Goal: Information Seeking & Learning: Learn about a topic

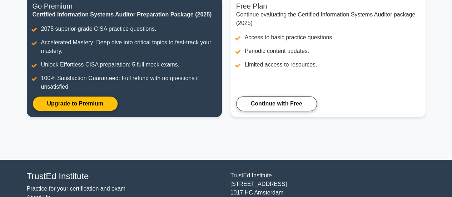
scroll to position [49, 0]
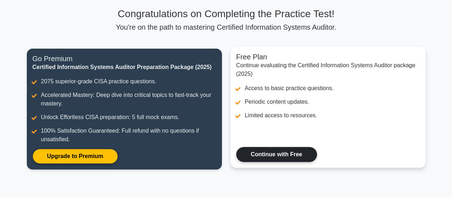
click at [262, 160] on link "Continue with Free" at bounding box center [276, 154] width 81 height 15
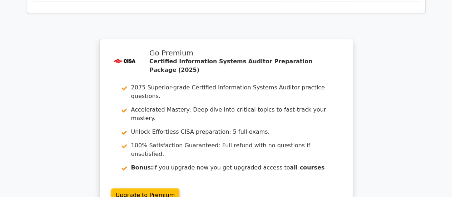
scroll to position [1283, 0]
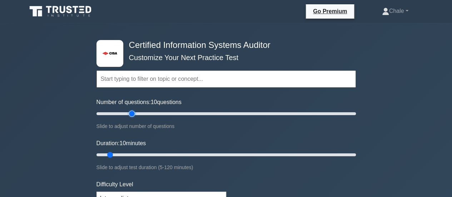
type input "30"
click at [133, 114] on input "Number of questions: 10 questions" at bounding box center [225, 113] width 259 height 9
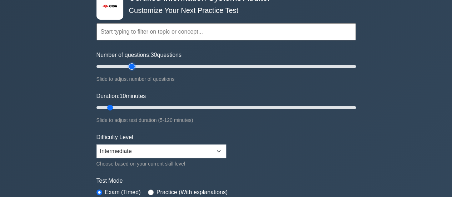
scroll to position [48, 0]
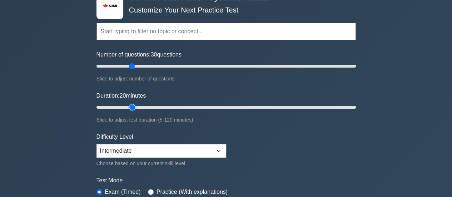
type input "20"
click at [130, 105] on input "Duration: 20 minutes" at bounding box center [225, 107] width 259 height 9
click at [144, 65] on input "Number of questions: 40 questions" at bounding box center [225, 66] width 259 height 9
drag, startPoint x: 144, startPoint y: 65, endPoint x: 166, endPoint y: 68, distance: 22.4
click at [166, 68] on input "Number of questions: 55 questions" at bounding box center [225, 66] width 259 height 9
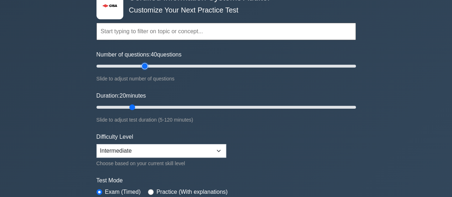
drag, startPoint x: 164, startPoint y: 66, endPoint x: 144, endPoint y: 66, distance: 20.4
type input "40"
click at [144, 66] on input "Number of questions: 40 questions" at bounding box center [225, 66] width 259 height 9
click at [146, 107] on input "Duration: 25 minutes" at bounding box center [225, 107] width 259 height 9
type input "30"
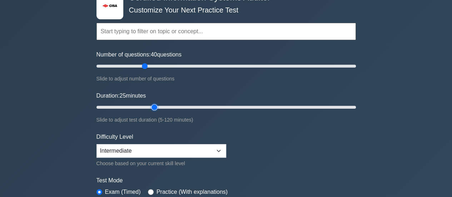
click at [155, 106] on input "Duration: 25 minutes" at bounding box center [225, 107] width 259 height 9
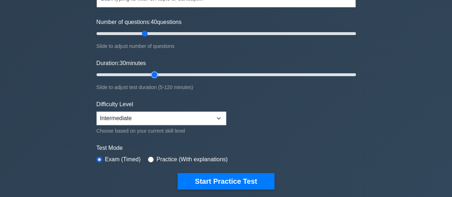
scroll to position [80, 0]
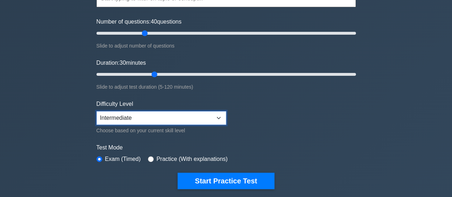
click at [159, 119] on select "Beginner Intermediate Expert" at bounding box center [161, 118] width 130 height 14
select select "expert"
click at [96, 111] on select "Beginner Intermediate Expert" at bounding box center [161, 118] width 130 height 14
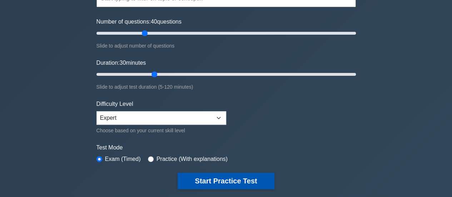
click at [205, 181] on button "Start Practice Test" at bounding box center [226, 181] width 96 height 16
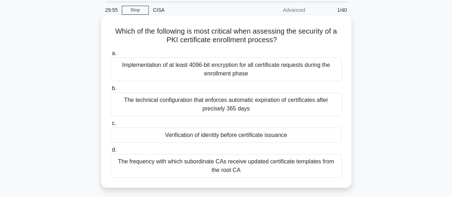
scroll to position [31, 0]
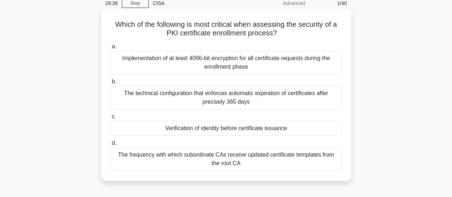
click at [294, 132] on div "Verification of identity before certificate issuance" at bounding box center [226, 128] width 232 height 15
click at [110, 119] on input "c. Verification of identity before certificate issuance" at bounding box center [110, 116] width 0 height 5
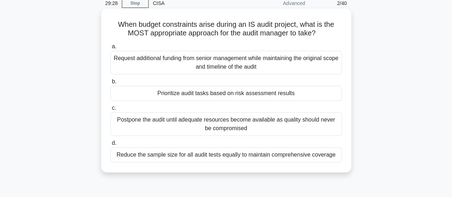
scroll to position [32, 0]
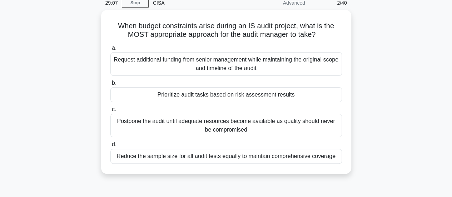
drag, startPoint x: 316, startPoint y: 99, endPoint x: 382, endPoint y: 113, distance: 67.1
click at [382, 113] on div "When budget constraints arise during an IS audit project, what is the MOST appr…" at bounding box center [226, 96] width 407 height 172
click at [412, 99] on div "When budget constraints arise during an IS audit project, what is the MOST appr…" at bounding box center [226, 96] width 407 height 172
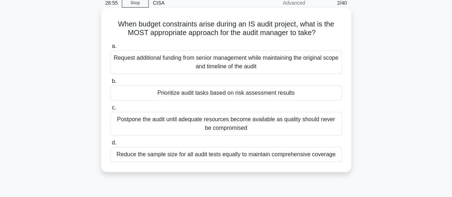
click at [308, 95] on div "Prioritize audit tasks based on risk assessment results" at bounding box center [226, 92] width 232 height 15
click at [110, 84] on input "b. Prioritize audit tasks based on risk assessment results" at bounding box center [110, 81] width 0 height 5
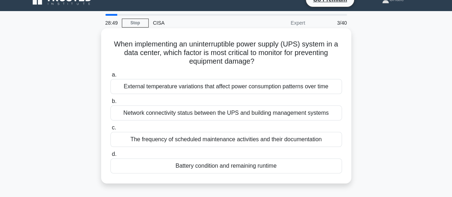
scroll to position [11, 0]
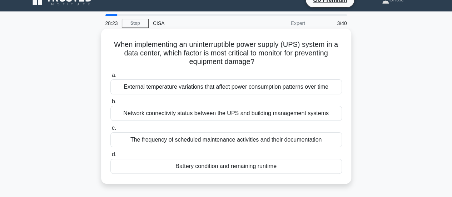
click at [332, 141] on div "The frequency of scheduled maintenance activities and their documentation" at bounding box center [226, 139] width 232 height 15
click at [110, 130] on input "c. The frequency of scheduled maintenance activities and their documentation" at bounding box center [110, 128] width 0 height 5
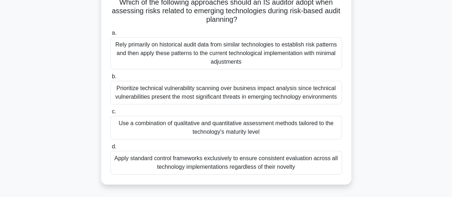
scroll to position [56, 0]
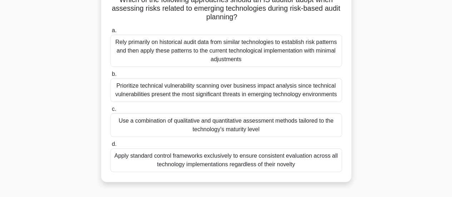
click at [320, 123] on div "Use a combination of qualitative and quantitative assessment methods tailored t…" at bounding box center [226, 125] width 232 height 24
click at [110, 111] on input "c. Use a combination of qualitative and quantitative assessment methods tailore…" at bounding box center [110, 109] width 0 height 5
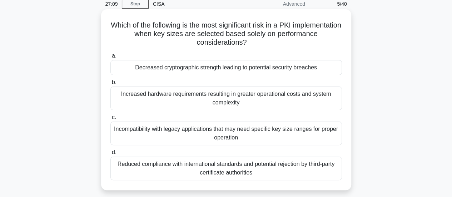
scroll to position [31, 0]
click at [311, 69] on div "Decreased cryptographic strength leading to potential security breaches" at bounding box center [226, 67] width 232 height 15
click at [110, 58] on input "a. Decreased cryptographic strength leading to potential security breaches" at bounding box center [110, 55] width 0 height 5
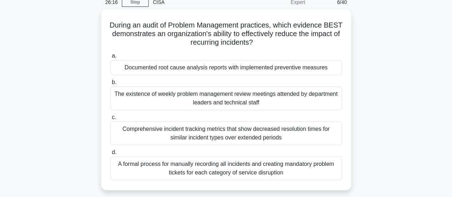
scroll to position [35, 0]
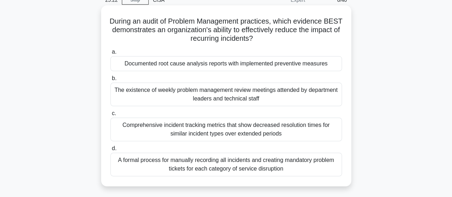
click at [334, 69] on div "Documented root cause analysis reports with implemented preventive measures" at bounding box center [226, 63] width 232 height 15
click at [110, 54] on input "a. Documented root cause analysis reports with implemented preventive measures" at bounding box center [110, 52] width 0 height 5
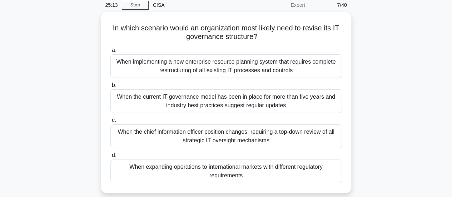
scroll to position [31, 0]
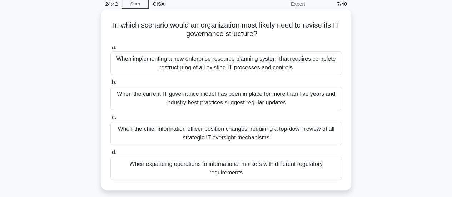
click at [318, 172] on div "When expanding operations to international markets with different regulatory re…" at bounding box center [226, 169] width 232 height 24
click at [110, 155] on input "d. When expanding operations to international markets with different regulatory…" at bounding box center [110, 152] width 0 height 5
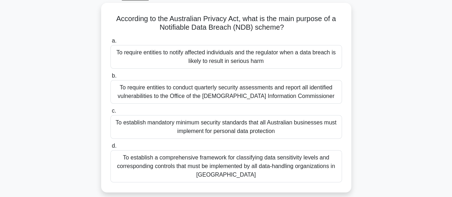
scroll to position [39, 0]
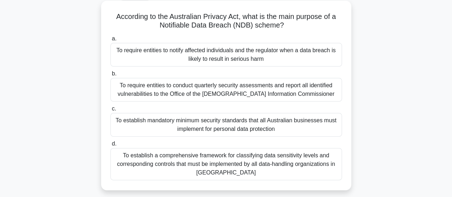
click at [326, 54] on div "To require entities to notify affected individuals and the regulator when a dat…" at bounding box center [226, 55] width 232 height 24
click at [110, 41] on input "a. To require entities to notify affected individuals and the regulator when a …" at bounding box center [110, 38] width 0 height 5
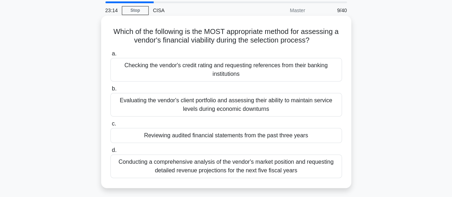
scroll to position [25, 0]
click at [327, 136] on div "Reviewing audited financial statements from the past three years" at bounding box center [226, 135] width 232 height 15
click at [110, 126] on input "c. Reviewing audited financial statements from the past three years" at bounding box center [110, 123] width 0 height 5
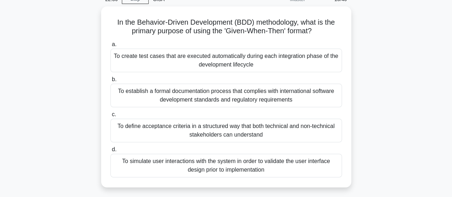
scroll to position [36, 0]
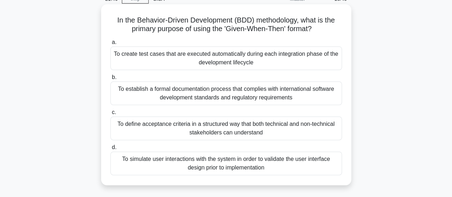
click at [331, 133] on div "To define acceptance criteria in a structured way that both technical and non-t…" at bounding box center [226, 128] width 232 height 24
click at [110, 115] on input "c. To define acceptance criteria in a structured way that both technical and no…" at bounding box center [110, 112] width 0 height 5
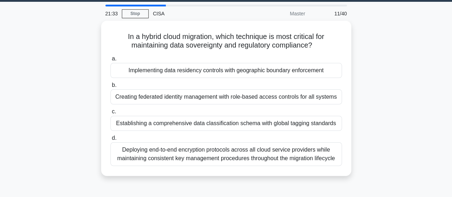
scroll to position [18, 0]
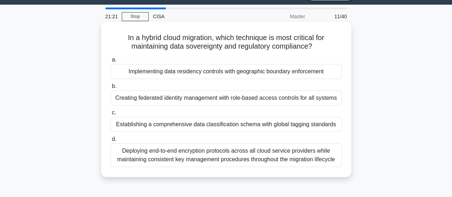
click at [326, 71] on div "Implementing data residency controls with geographic boundary enforcement" at bounding box center [226, 71] width 232 height 15
click at [110, 62] on input "a. Implementing data residency controls with geographic boundary enforcement" at bounding box center [110, 60] width 0 height 5
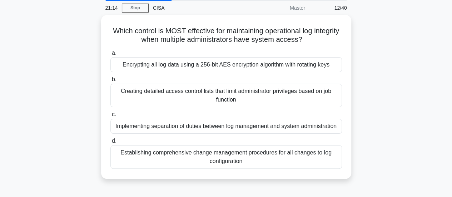
scroll to position [27, 0]
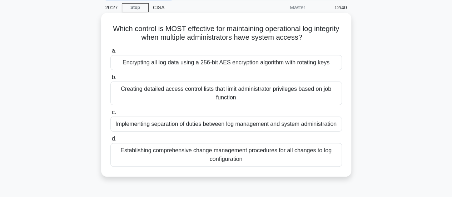
click at [322, 155] on div "Establishing comprehensive change management procedures for all changes to log …" at bounding box center [226, 155] width 232 height 24
click at [110, 141] on input "d. Establishing comprehensive change management procedures for all changes to l…" at bounding box center [110, 138] width 0 height 5
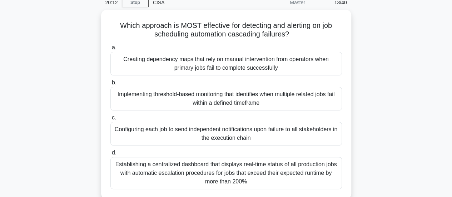
scroll to position [33, 0]
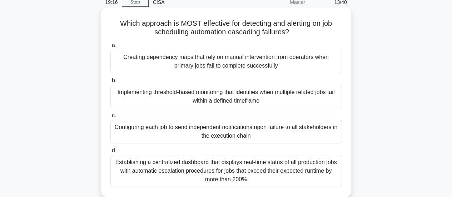
click at [329, 99] on div "Implementing threshold-based monitoring that identifies when multiple related j…" at bounding box center [226, 97] width 232 height 24
click at [110, 83] on input "b. Implementing threshold-based monitoring that identifies when multiple relate…" at bounding box center [110, 80] width 0 height 5
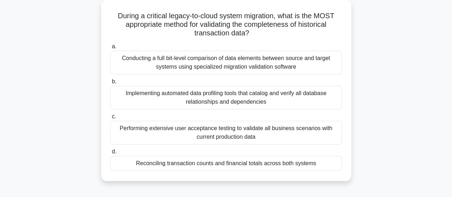
scroll to position [42, 0]
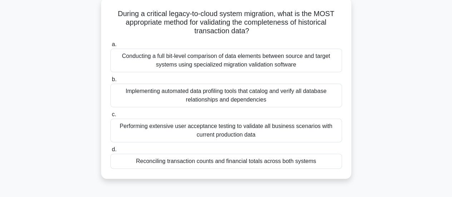
click at [305, 67] on div "Conducting a full bit-level comparison of data elements between source and targ…" at bounding box center [226, 61] width 232 height 24
click at [110, 47] on input "a. Conducting a full bit-level comparison of data elements between source and t…" at bounding box center [110, 44] width 0 height 5
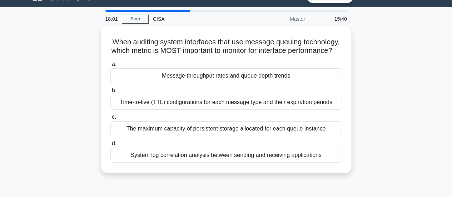
scroll to position [16, 0]
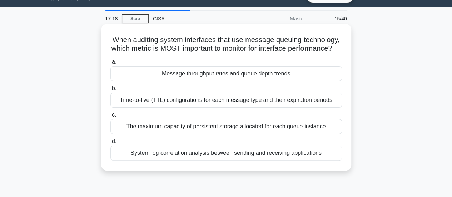
click at [300, 81] on div "Message throughput rates and queue depth trends" at bounding box center [226, 73] width 232 height 15
click at [110, 64] on input "a. Message throughput rates and queue depth trends" at bounding box center [110, 62] width 0 height 5
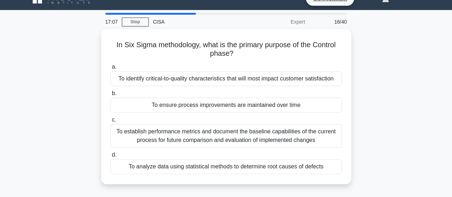
scroll to position [14, 0]
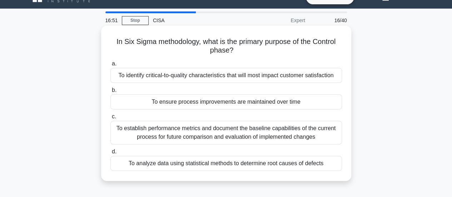
click at [268, 100] on div "To ensure process improvements are maintained over time" at bounding box center [226, 101] width 232 height 15
click at [110, 93] on input "b. To ensure process improvements are maintained over time" at bounding box center [110, 90] width 0 height 5
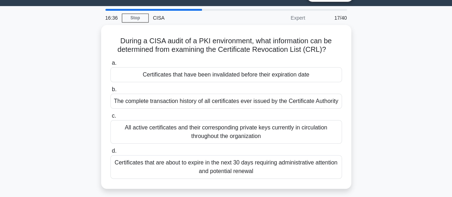
scroll to position [18, 0]
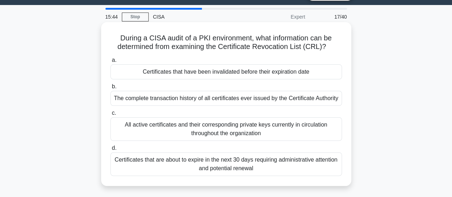
click at [308, 72] on div "Certificates that have been invalidated before their expiration date" at bounding box center [226, 71] width 232 height 15
click at [110, 63] on input "a. Certificates that have been invalidated before their expiration date" at bounding box center [110, 60] width 0 height 5
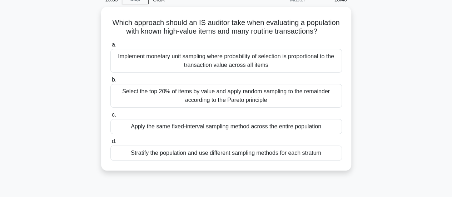
scroll to position [39, 0]
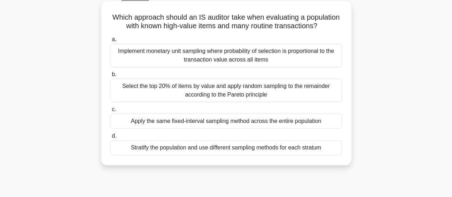
click at [327, 64] on div "Implement monetary unit sampling where probability of selection is proportional…" at bounding box center [226, 56] width 232 height 24
click at [110, 42] on input "a. Implement monetary unit sampling where probability of selection is proportio…" at bounding box center [110, 39] width 0 height 5
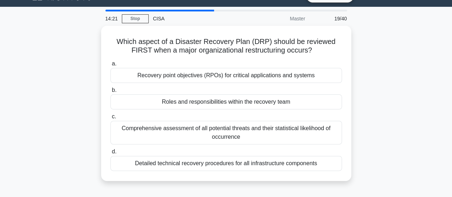
scroll to position [17, 0]
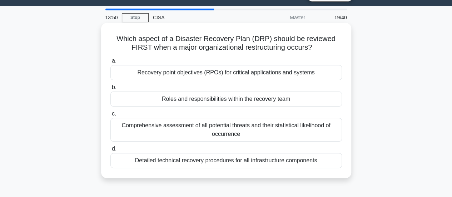
click at [299, 101] on div "Roles and responsibilities within the recovery team" at bounding box center [226, 98] width 232 height 15
click at [110, 90] on input "b. Roles and responsibilities within the recovery team" at bounding box center [110, 87] width 0 height 5
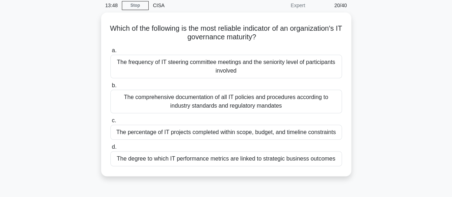
scroll to position [31, 0]
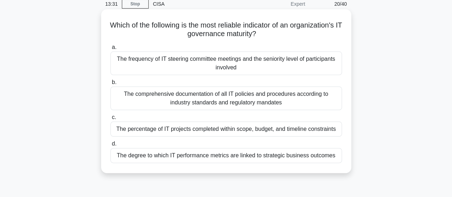
click at [283, 161] on div "The degree to which IT performance metrics are linked to strategic business out…" at bounding box center [226, 155] width 232 height 15
click at [110, 146] on input "d. The degree to which IT performance metrics are linked to strategic business …" at bounding box center [110, 143] width 0 height 5
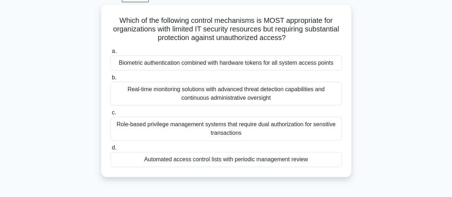
scroll to position [38, 0]
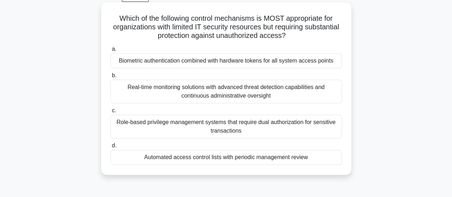
click at [315, 61] on div "Biometric authentication combined with hardware tokens for all system access po…" at bounding box center [226, 60] width 232 height 15
click at [110, 51] on input "a. Biometric authentication combined with hardware tokens for all system access…" at bounding box center [110, 49] width 0 height 5
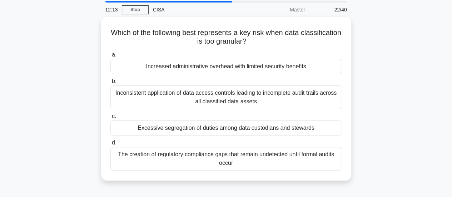
scroll to position [27, 0]
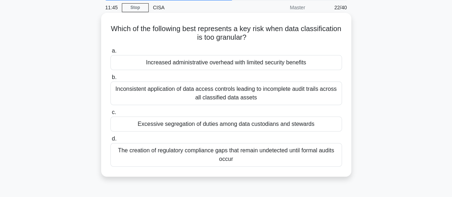
click at [324, 64] on div "Increased administrative overhead with limited security benefits" at bounding box center [226, 62] width 232 height 15
click at [110, 53] on input "a. Increased administrative overhead with limited security benefits" at bounding box center [110, 51] width 0 height 5
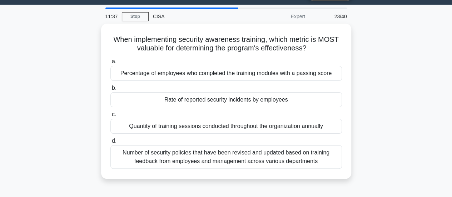
scroll to position [19, 0]
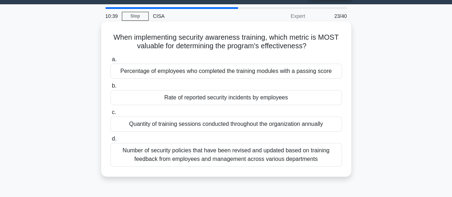
click at [225, 105] on div "Rate of reported security incidents by employees" at bounding box center [226, 97] width 232 height 15
click at [110, 88] on input "b. Rate of reported security incidents by employees" at bounding box center [110, 86] width 0 height 5
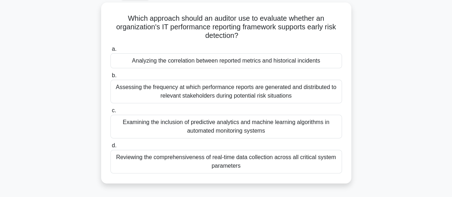
scroll to position [40, 0]
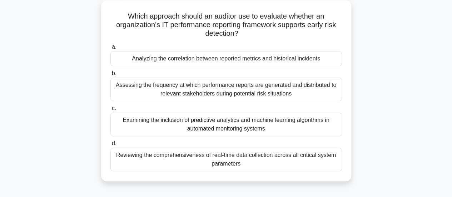
click at [232, 60] on div "Analyzing the correlation between reported metrics and historical incidents" at bounding box center [226, 58] width 232 height 15
click at [110, 49] on input "a. Analyzing the correlation between reported metrics and historical incidents" at bounding box center [110, 47] width 0 height 5
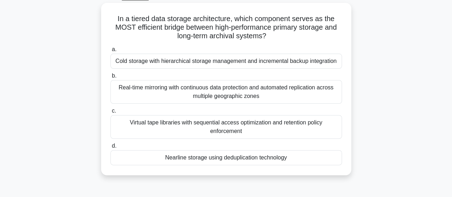
scroll to position [40, 0]
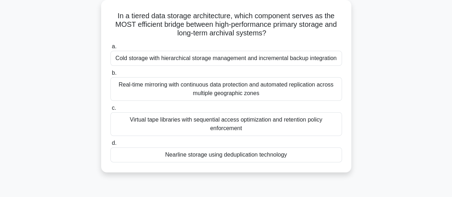
click at [322, 59] on div "Cold storage with hierarchical storage management and incremental backup integr…" at bounding box center [226, 58] width 232 height 15
click at [110, 49] on input "a. Cold storage with hierarchical storage management and incremental backup int…" at bounding box center [110, 46] width 0 height 5
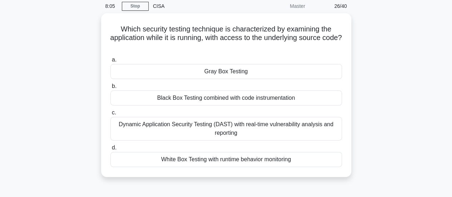
scroll to position [29, 0]
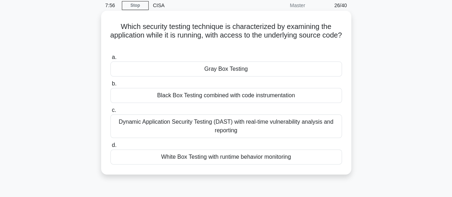
click at [315, 128] on div "Dynamic Application Security Testing (DAST) with real-time vulnerability analys…" at bounding box center [226, 126] width 232 height 24
click at [110, 113] on input "c. Dynamic Application Security Testing (DAST) with real-time vulnerability ana…" at bounding box center [110, 110] width 0 height 5
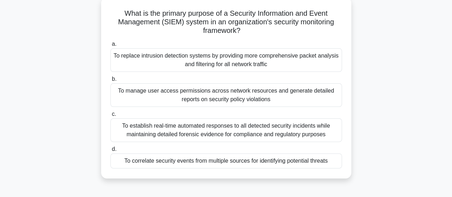
scroll to position [45, 0]
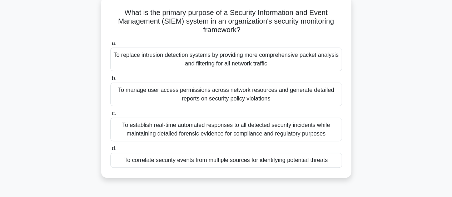
drag, startPoint x: 327, startPoint y: 128, endPoint x: 410, endPoint y: 127, distance: 83.6
click at [410, 127] on div "What is the primary purpose of a Security Information and Event Management (SIE…" at bounding box center [226, 91] width 407 height 189
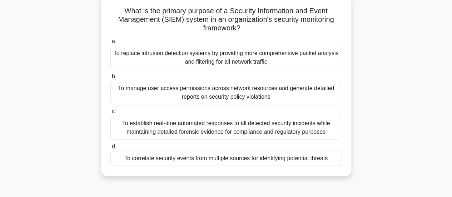
click at [321, 124] on div "To establish real-time automated responses to all detected security incidents w…" at bounding box center [226, 128] width 232 height 24
click at [110, 114] on input "c. To establish real-time automated responses to all detected security incident…" at bounding box center [110, 111] width 0 height 5
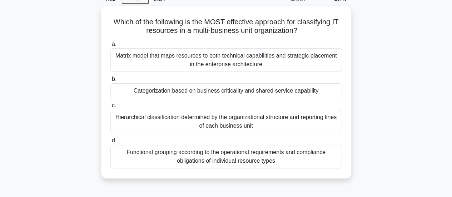
scroll to position [39, 0]
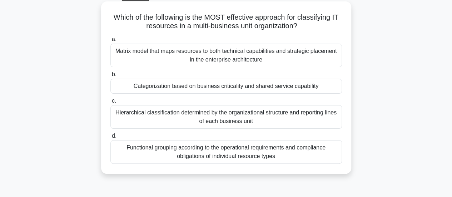
click at [317, 59] on div "Matrix model that maps resources to both technical capabilities and strategic p…" at bounding box center [226, 56] width 232 height 24
click at [110, 42] on input "a. Matrix model that maps resources to both technical capabilities and strategi…" at bounding box center [110, 39] width 0 height 5
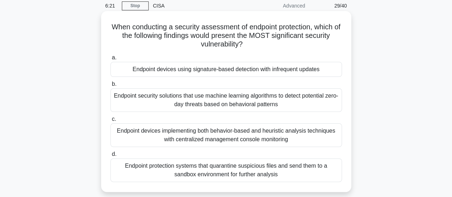
scroll to position [29, 0]
click at [318, 70] on div "Endpoint devices using signature-based detection with infrequent updates" at bounding box center [226, 69] width 232 height 15
click at [110, 60] on input "a. Endpoint devices using signature-based detection with infrequent updates" at bounding box center [110, 58] width 0 height 5
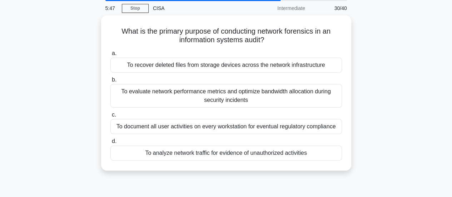
scroll to position [27, 0]
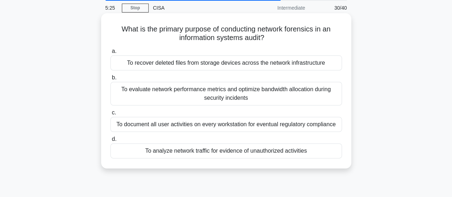
click at [304, 151] on div "To analyze network traffic for evidence of unauthorized activities" at bounding box center [226, 150] width 232 height 15
click at [110, 141] on input "d. To analyze network traffic for evidence of unauthorized activities" at bounding box center [110, 139] width 0 height 5
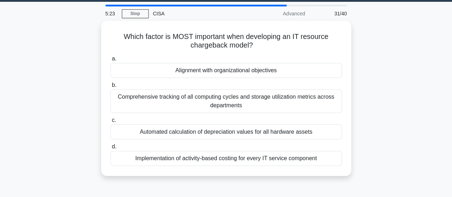
scroll to position [21, 0]
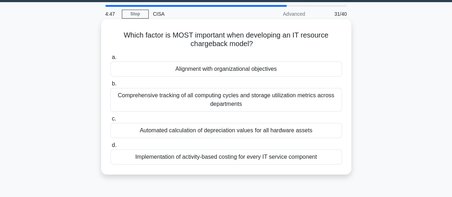
click at [327, 72] on div "Alignment with organizational objectives" at bounding box center [226, 68] width 232 height 15
click at [110, 60] on input "a. Alignment with organizational objectives" at bounding box center [110, 57] width 0 height 5
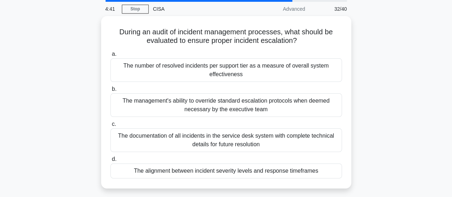
scroll to position [25, 0]
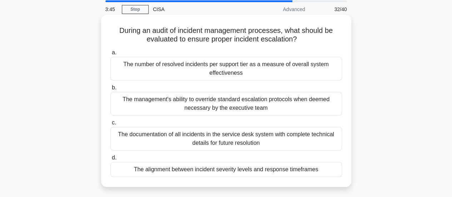
click at [317, 172] on div "The alignment between incident severity levels and response timeframes" at bounding box center [226, 169] width 232 height 15
click at [110, 160] on input "d. The alignment between incident severity levels and response timeframes" at bounding box center [110, 157] width 0 height 5
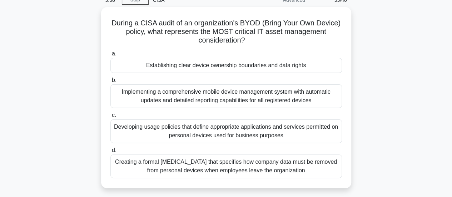
scroll to position [35, 0]
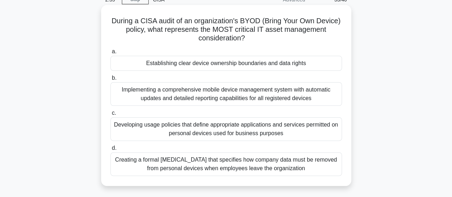
click at [319, 133] on div "Developing usage policies that define appropriate applications and services per…" at bounding box center [226, 129] width 232 height 24
click at [110, 115] on input "c. Developing usage policies that define appropriate applications and services …" at bounding box center [110, 113] width 0 height 5
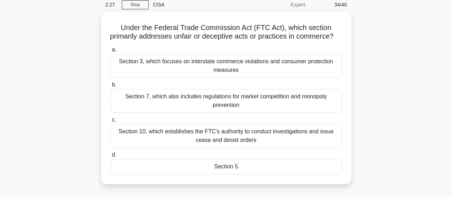
scroll to position [29, 0]
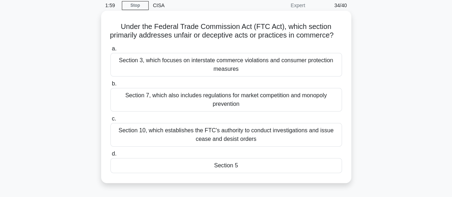
click at [314, 75] on div "Section 3, which focuses on interstate commerce violations and consumer protect…" at bounding box center [226, 65] width 232 height 24
click at [110, 51] on input "a. Section 3, which focuses on interstate commerce violations and consumer prot…" at bounding box center [110, 48] width 0 height 5
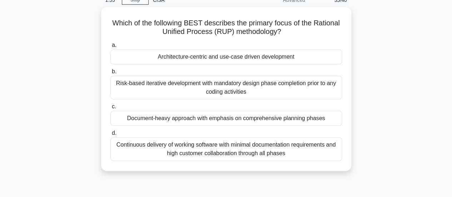
scroll to position [35, 0]
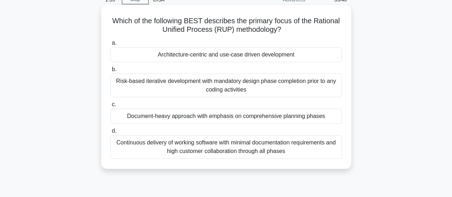
click at [273, 55] on div "Architecture-centric and use-case driven development" at bounding box center [226, 54] width 232 height 15
click at [110, 45] on input "a. Architecture-centric and use-case driven development" at bounding box center [110, 43] width 0 height 5
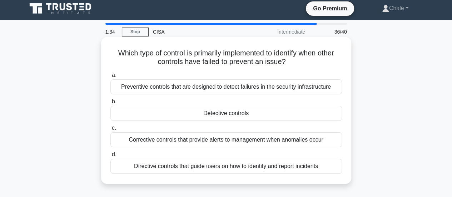
scroll to position [0, 0]
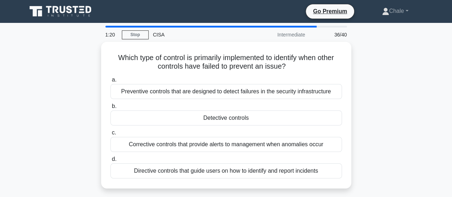
drag, startPoint x: 286, startPoint y: 118, endPoint x: 422, endPoint y: 107, distance: 136.6
click at [422, 107] on div "Which type of control is primarily implemented to identify when other controls …" at bounding box center [226, 119] width 407 height 155
click at [394, 108] on div "Which type of control is primarily implemented to identify when other controls …" at bounding box center [226, 119] width 407 height 155
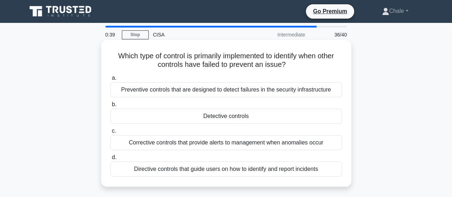
click at [302, 145] on div "Corrective controls that provide alerts to management when anomalies occur" at bounding box center [226, 142] width 232 height 15
click at [110, 133] on input "c. Corrective controls that provide alerts to management when anomalies occur" at bounding box center [110, 131] width 0 height 5
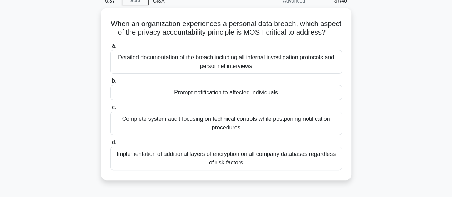
scroll to position [34, 0]
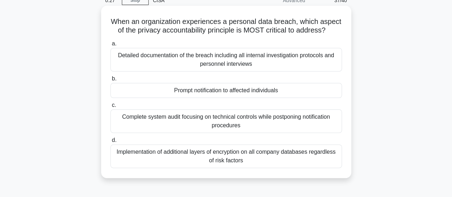
click at [275, 98] on div "Prompt notification to affected individuals" at bounding box center [226, 90] width 232 height 15
click at [110, 81] on input "b. Prompt notification to affected individuals" at bounding box center [110, 78] width 0 height 5
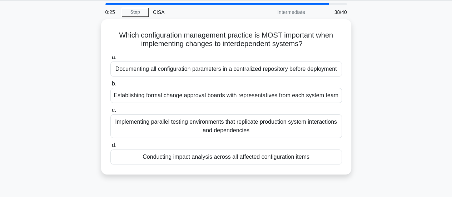
scroll to position [23, 0]
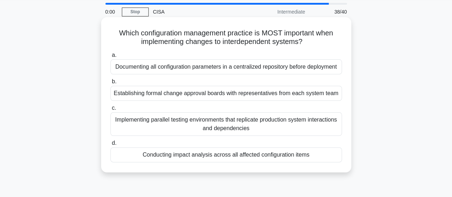
click at [278, 156] on div "Conducting impact analysis across all affected configuration items" at bounding box center [226, 154] width 232 height 15
click at [110, 145] on input "d. Conducting impact analysis across all affected configuration items" at bounding box center [110, 143] width 0 height 5
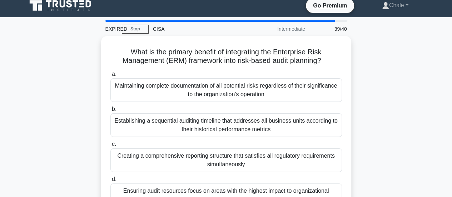
scroll to position [10, 0]
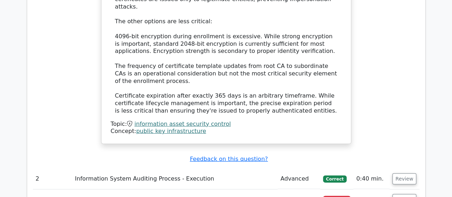
scroll to position [1027, 0]
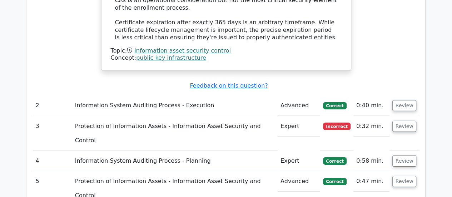
click at [268, 116] on td "Protection of Information Assets - Information Asset Security and Control" at bounding box center [174, 133] width 205 height 35
click at [406, 121] on button "Review" at bounding box center [404, 126] width 24 height 11
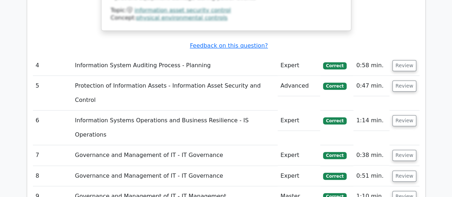
scroll to position [1564, 0]
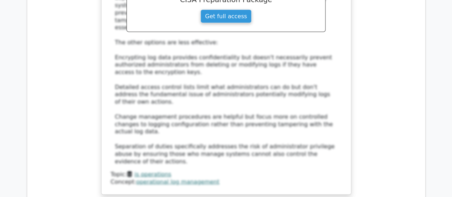
scroll to position [2058, 0]
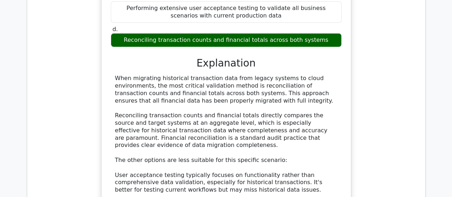
scroll to position [2486, 0]
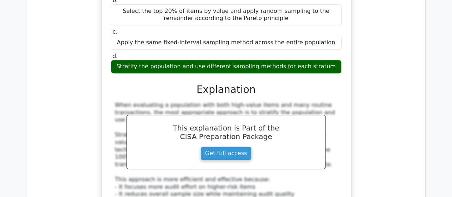
scroll to position [2970, 0]
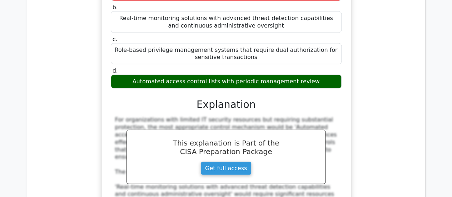
scroll to position [3461, 0]
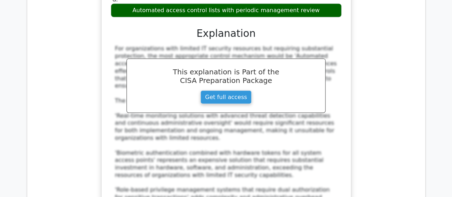
scroll to position [3530, 0]
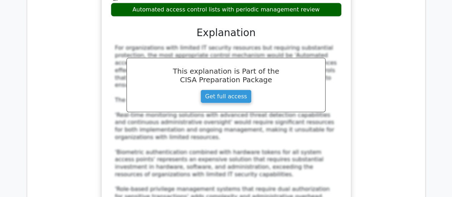
drag, startPoint x: 115, startPoint y: 38, endPoint x: 275, endPoint y: 58, distance: 161.3
copy h5 "In a tiered data storage architecture, which component serves as the MOST effic…"
drag, startPoint x: 160, startPoint y: 171, endPoint x: 292, endPoint y: 173, distance: 131.5
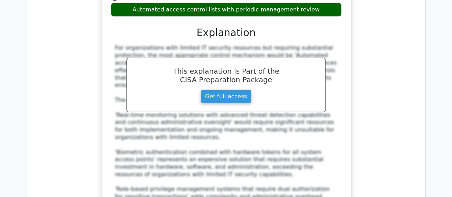
copy div "Nearline storage using deduplication technology"
drag, startPoint x: 126, startPoint y: 76, endPoint x: 248, endPoint y: 87, distance: 122.3
copy div "Cold storage with hierarchical storage management and incremental backup integr…"
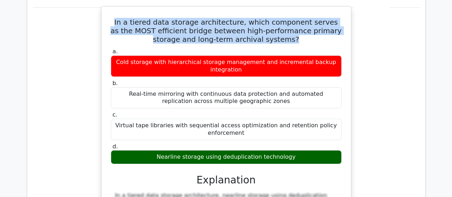
scroll to position [3897, 0]
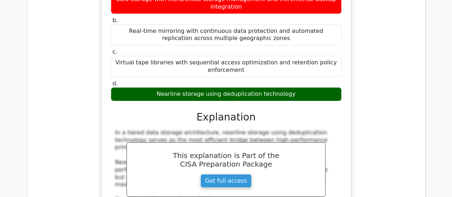
scroll to position [3961, 0]
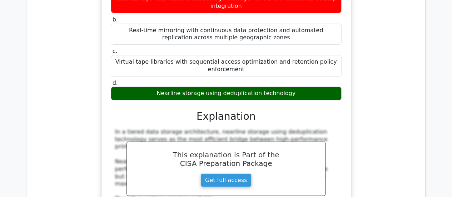
drag, startPoint x: 119, startPoint y: 33, endPoint x: 297, endPoint y: 156, distance: 215.8
copy div "Which security testing technique is characterized by examining the application …"
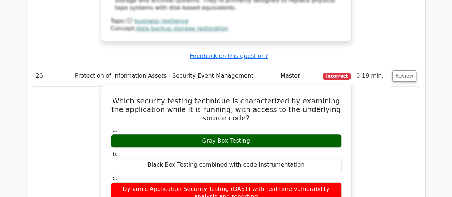
scroll to position [4268, 0]
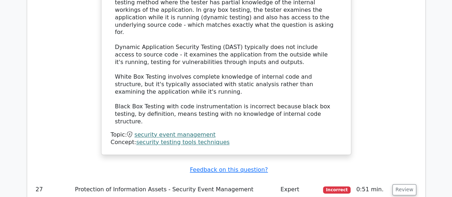
scroll to position [4670, 0]
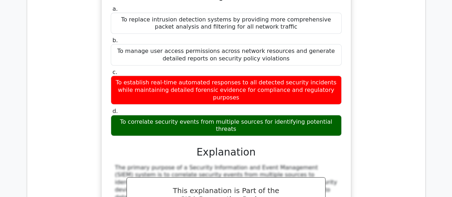
scroll to position [4758, 0]
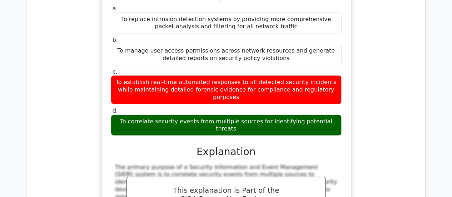
drag, startPoint x: 110, startPoint y: 23, endPoint x: 288, endPoint y: 149, distance: 217.4
copy div "Which of the following is the MOST effective approach for classifying IT resour…"
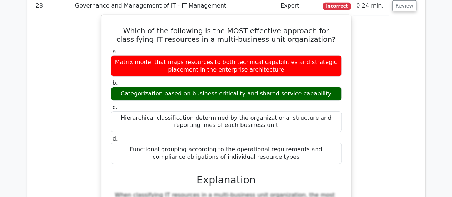
scroll to position [5159, 0]
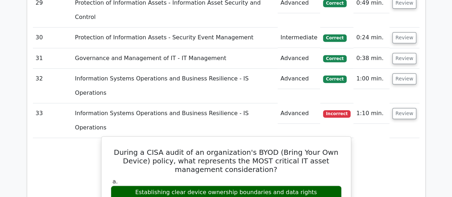
scroll to position [5599, 0]
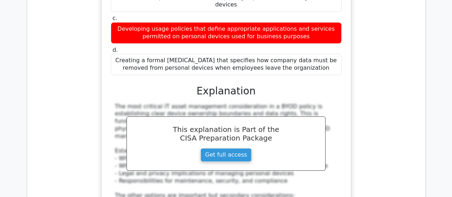
scroll to position [5827, 0]
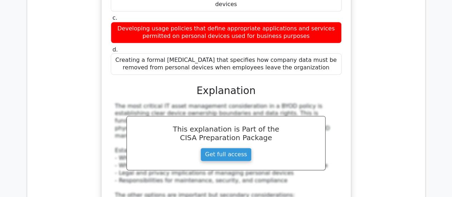
drag, startPoint x: 217, startPoint y: 64, endPoint x: 227, endPoint y: 85, distance: 23.3
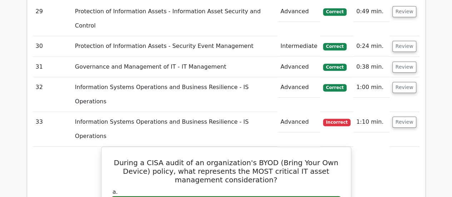
scroll to position [5589, 0]
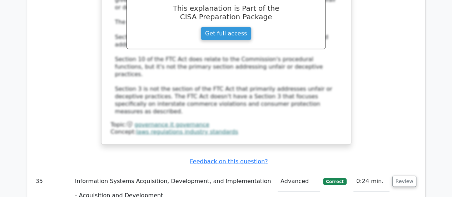
scroll to position [6371, 0]
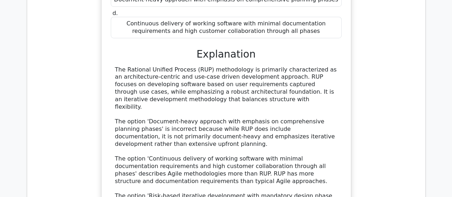
scroll to position [6681, 0]
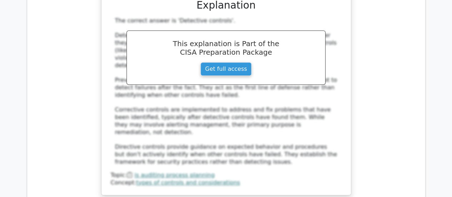
scroll to position [7132, 0]
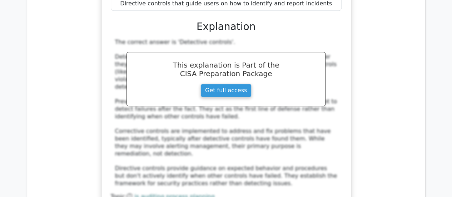
scroll to position [7107, 0]
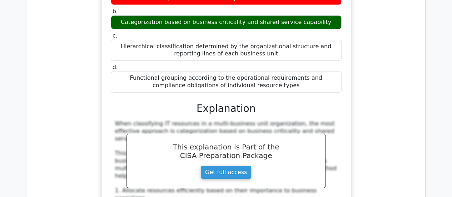
scroll to position [5141, 0]
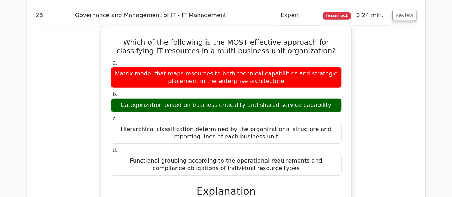
scroll to position [5141, 0]
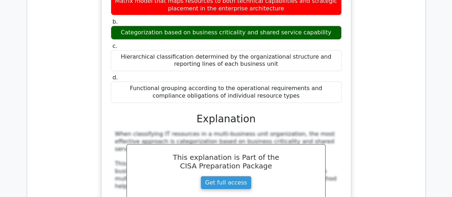
scroll to position [5088, 0]
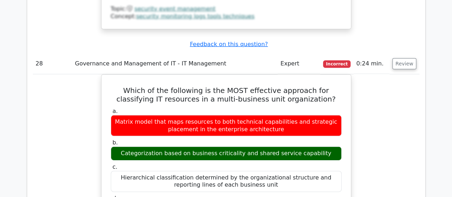
scroll to position [5093, 0]
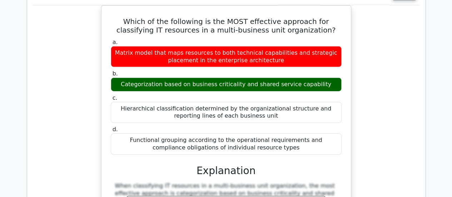
scroll to position [5162, 0]
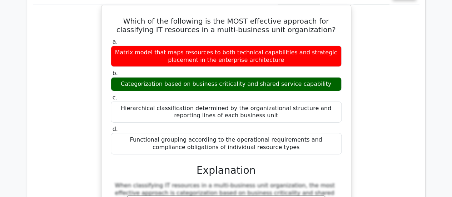
drag, startPoint x: 111, startPoint y: 31, endPoint x: 268, endPoint y: 168, distance: 208.1
copy div "When conducting a security assessment of endpoint protection, which of the foll…"
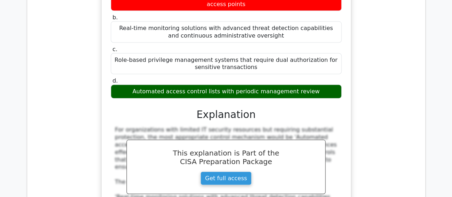
scroll to position [3447, 0]
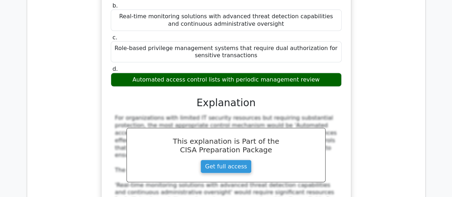
scroll to position [3458, 0]
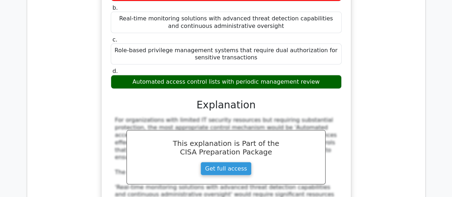
drag, startPoint x: 404, startPoint y: 45, endPoint x: 409, endPoint y: 46, distance: 5.9
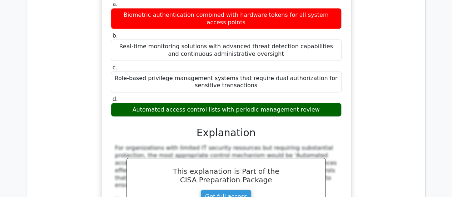
scroll to position [3430, 0]
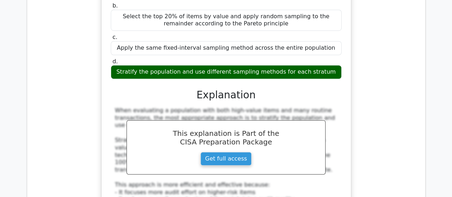
scroll to position [2949, 0]
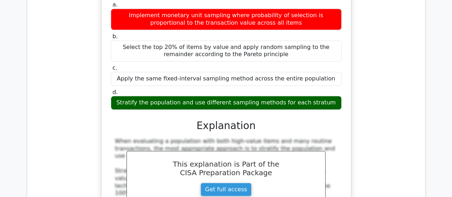
scroll to position [2928, 0]
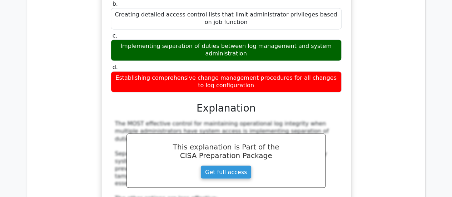
scroll to position [1933, 0]
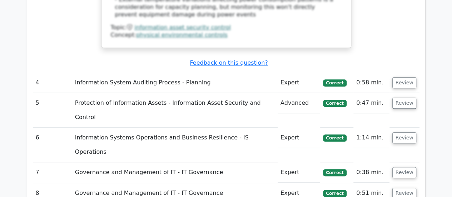
scroll to position [1507, 0]
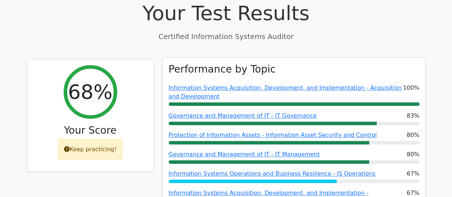
scroll to position [228, 0]
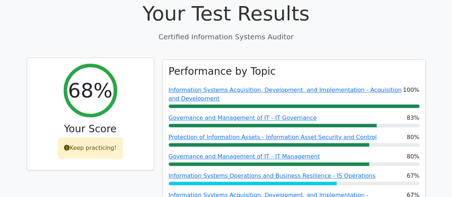
click at [104, 138] on div "Keep practicing!" at bounding box center [90, 148] width 65 height 21
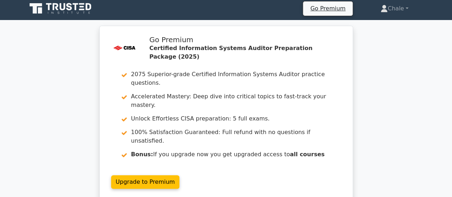
scroll to position [0, 0]
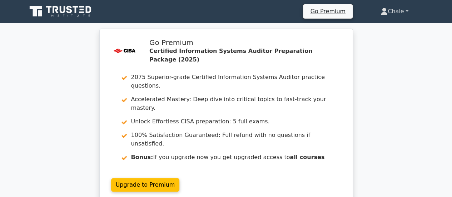
click at [388, 8] on link "Chale" at bounding box center [394, 11] width 62 height 14
click at [66, 7] on icon at bounding box center [61, 12] width 69 height 14
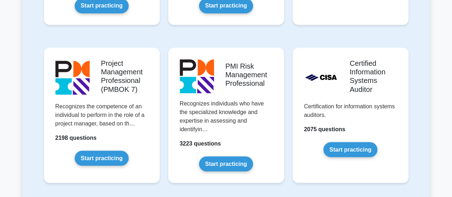
scroll to position [590, 0]
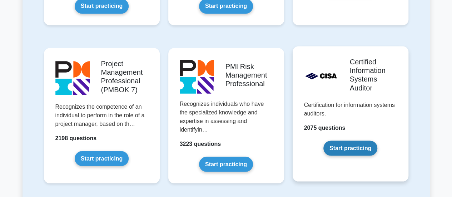
click at [353, 148] on link "Start practicing" at bounding box center [350, 147] width 54 height 15
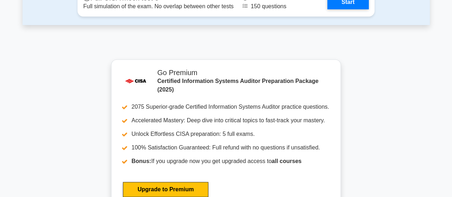
scroll to position [1540, 0]
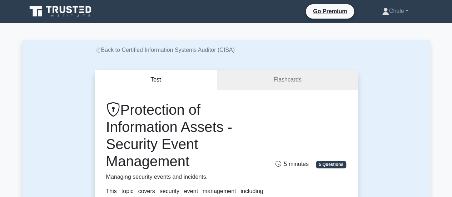
click at [324, 78] on link "Flashcards" at bounding box center [287, 80] width 140 height 20
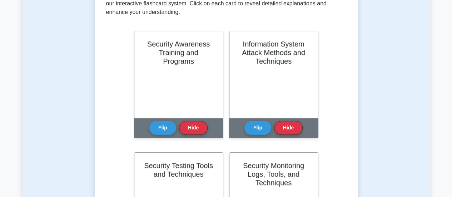
scroll to position [175, 0]
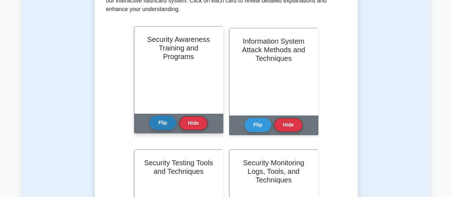
click at [164, 123] on button "Flip" at bounding box center [162, 123] width 27 height 14
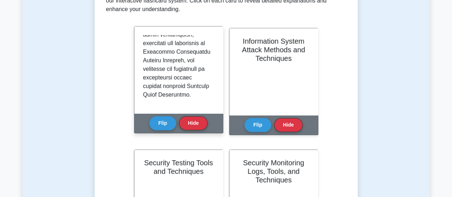
scroll to position [801, 0]
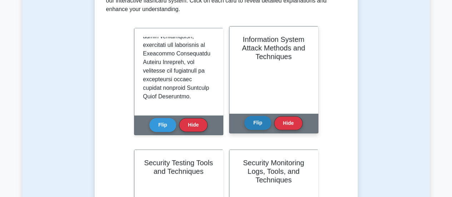
click at [259, 120] on button "Flip" at bounding box center [257, 123] width 27 height 14
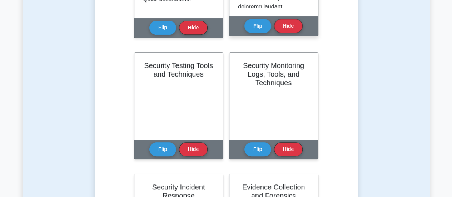
scroll to position [273, 0]
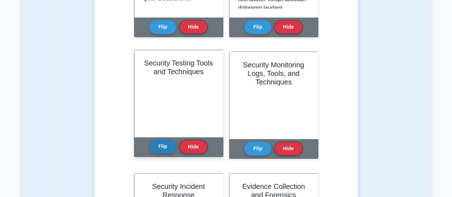
click at [171, 147] on button "Flip" at bounding box center [162, 146] width 27 height 14
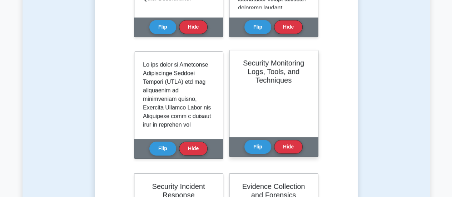
scroll to position [445, 0]
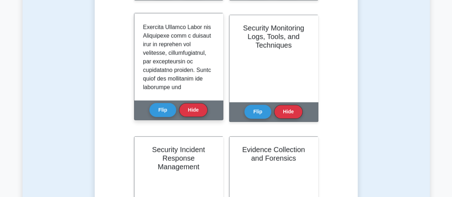
scroll to position [49, 0]
